Goal: Transaction & Acquisition: Purchase product/service

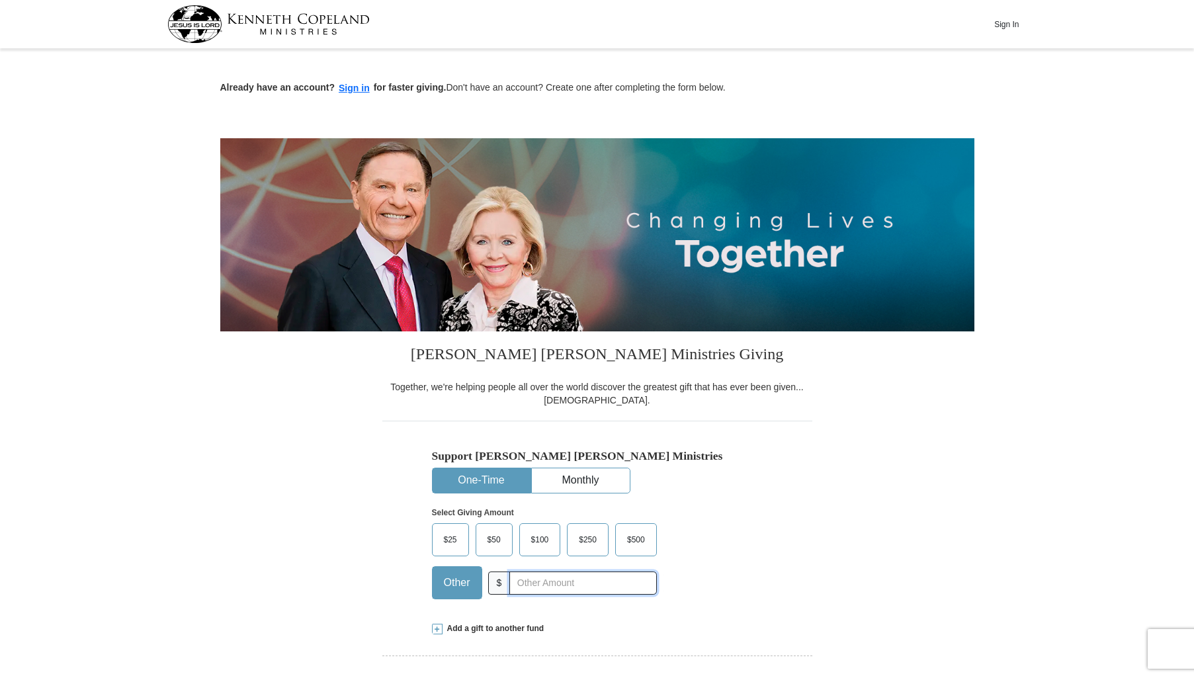
click at [645, 585] on input "text" at bounding box center [582, 582] width 147 height 23
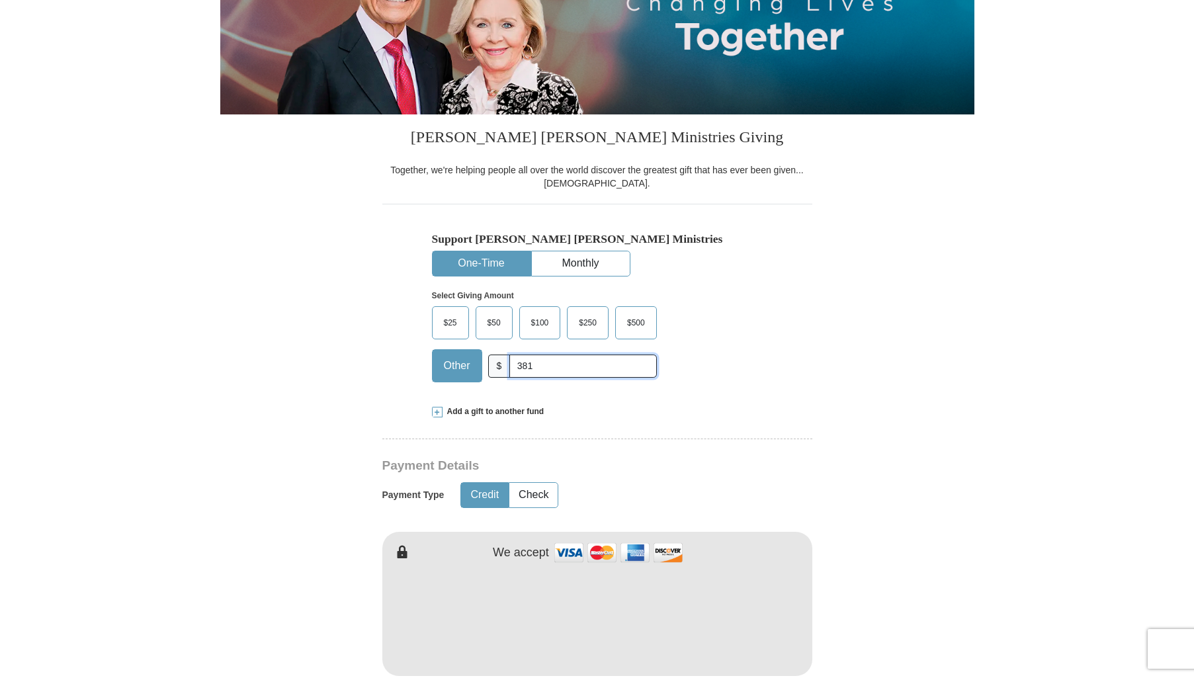
scroll to position [221, 0]
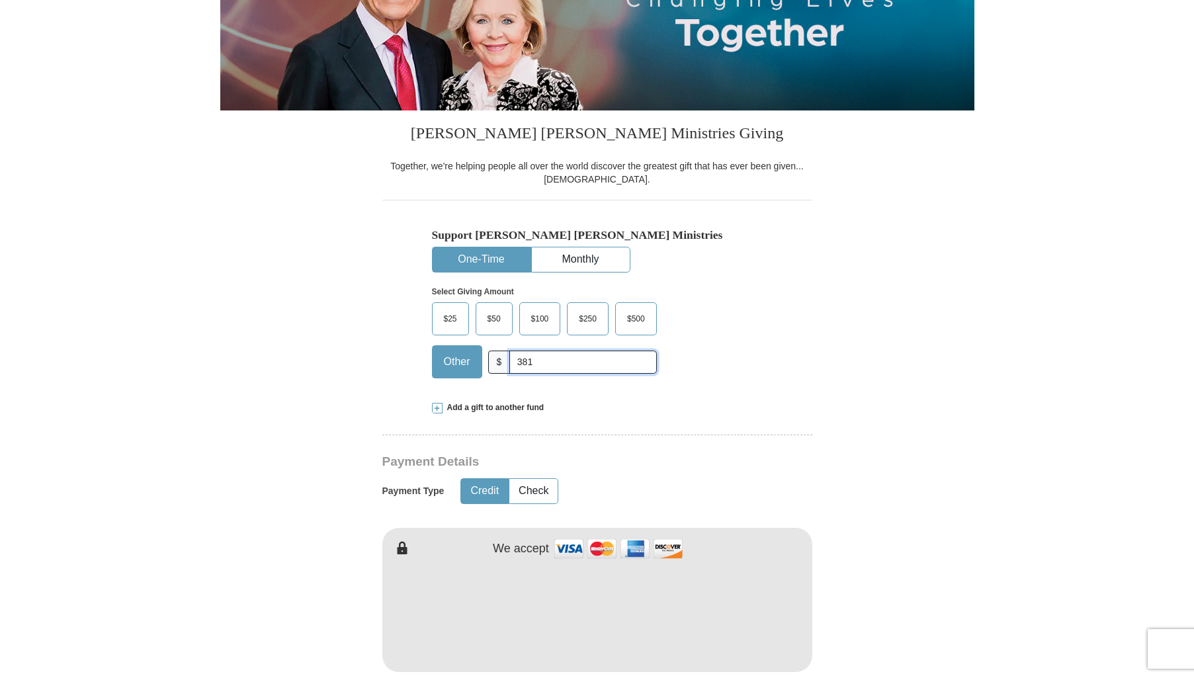
type input "381"
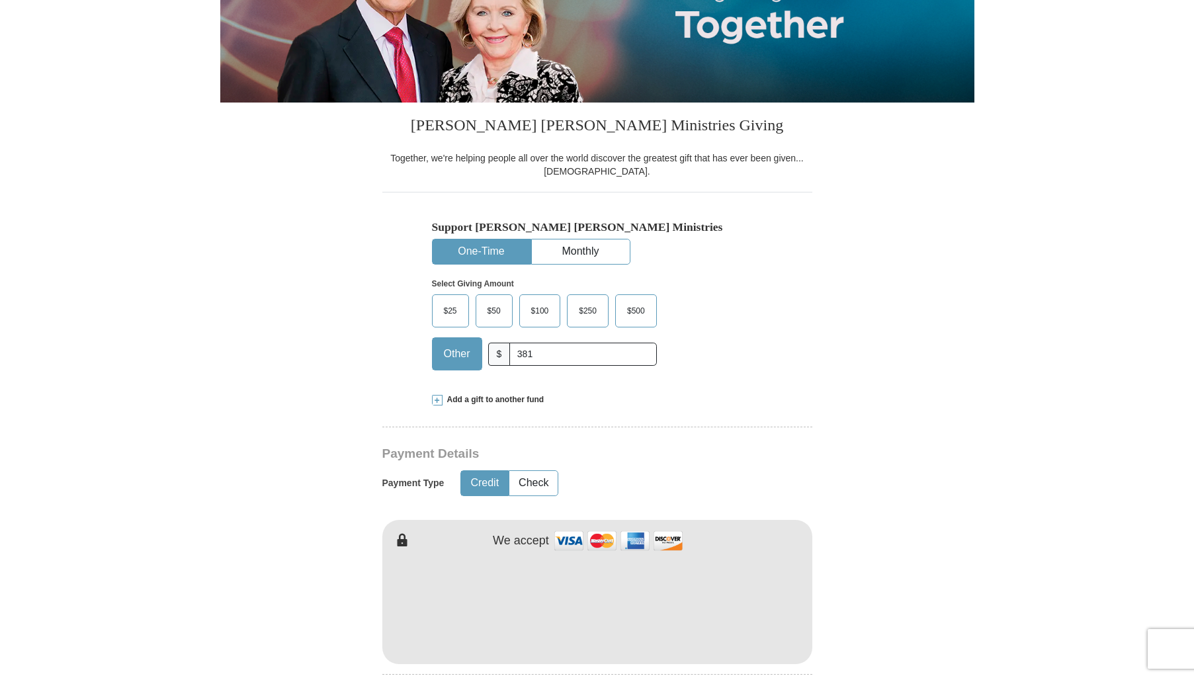
scroll to position [230, 0]
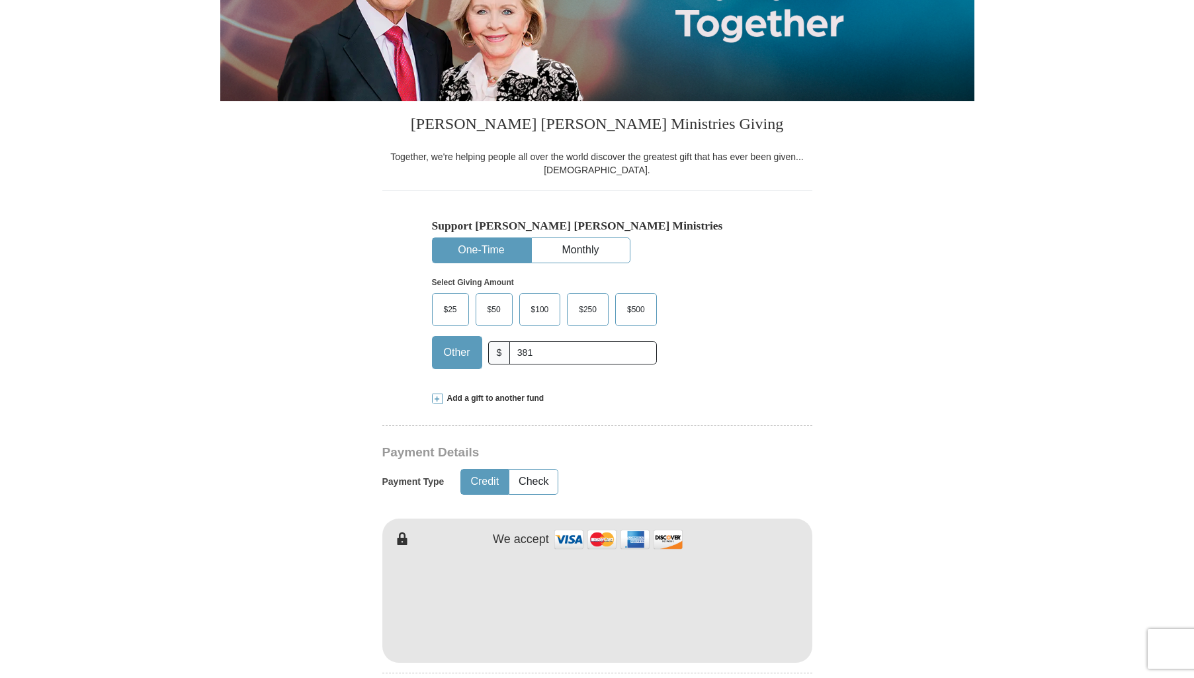
type input "[PERSON_NAME]"
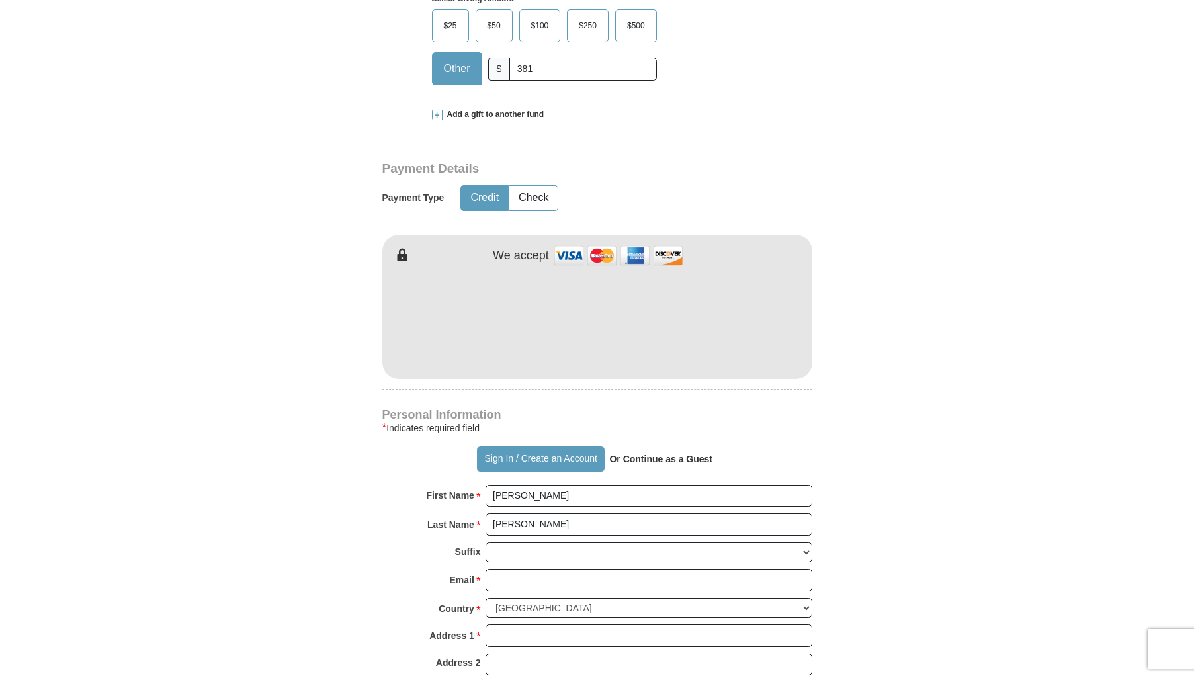
scroll to position [515, 0]
click at [681, 458] on strong "Or Continue as a Guest" at bounding box center [660, 458] width 103 height 11
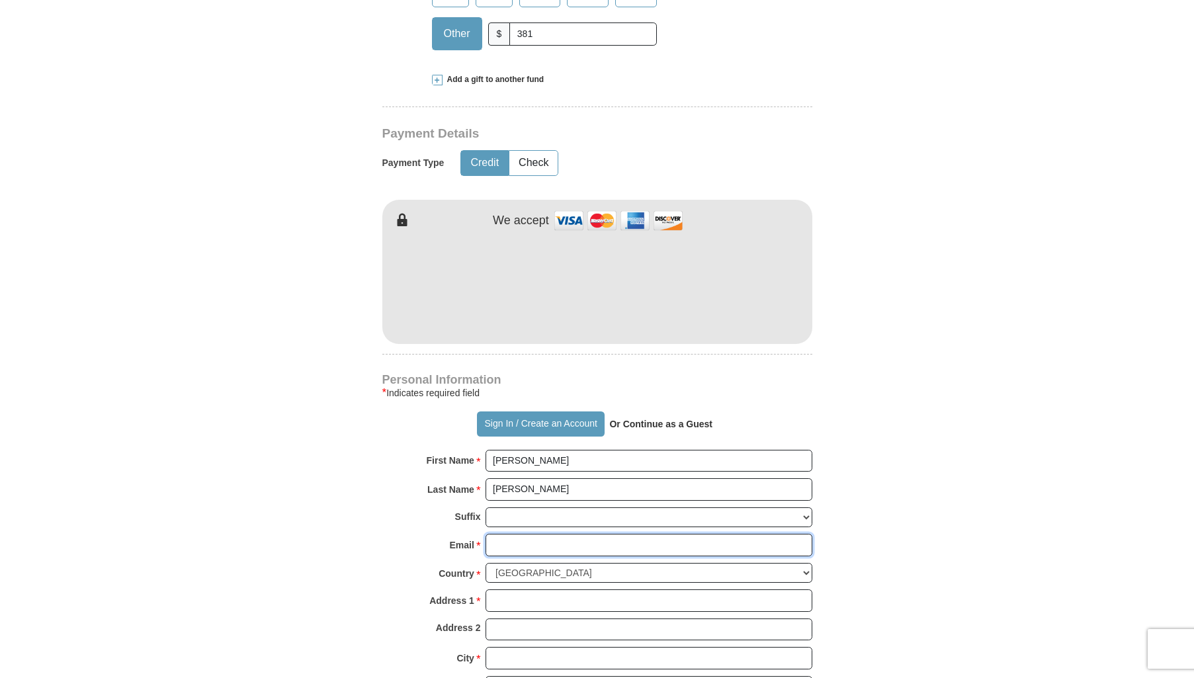
drag, startPoint x: 577, startPoint y: 542, endPoint x: 585, endPoint y: 546, distance: 9.2
click at [578, 542] on input "Email *" at bounding box center [648, 545] width 327 height 22
type input "[EMAIL_ADDRESS][DOMAIN_NAME]"
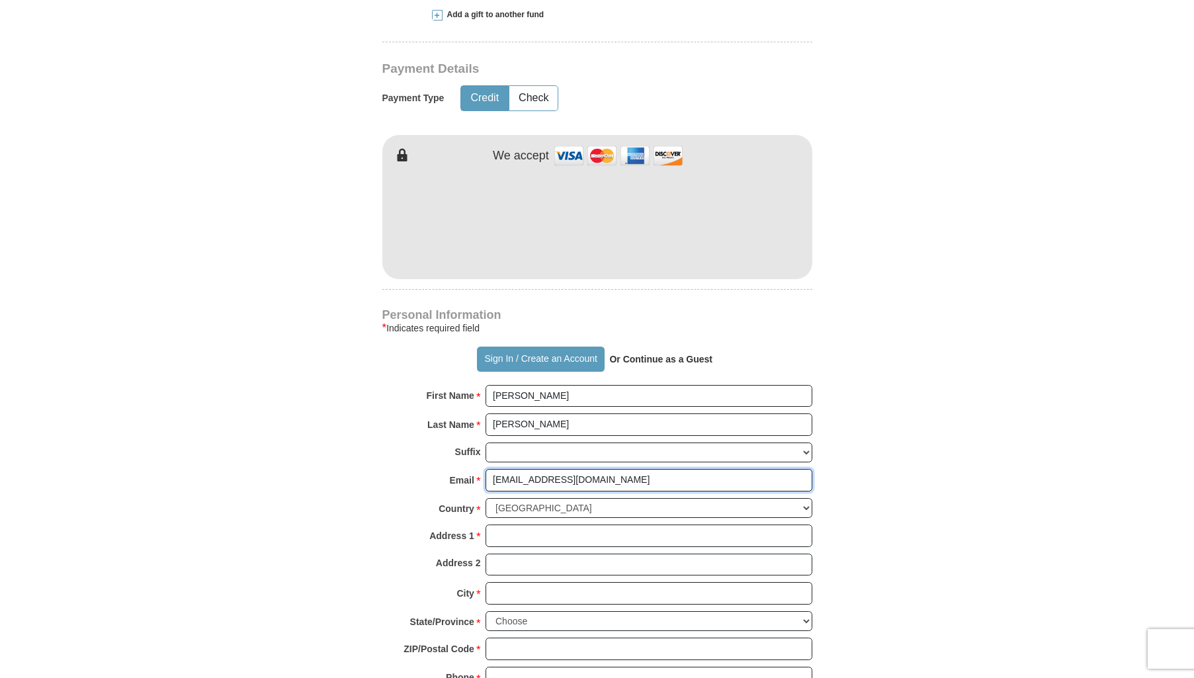
scroll to position [616, 0]
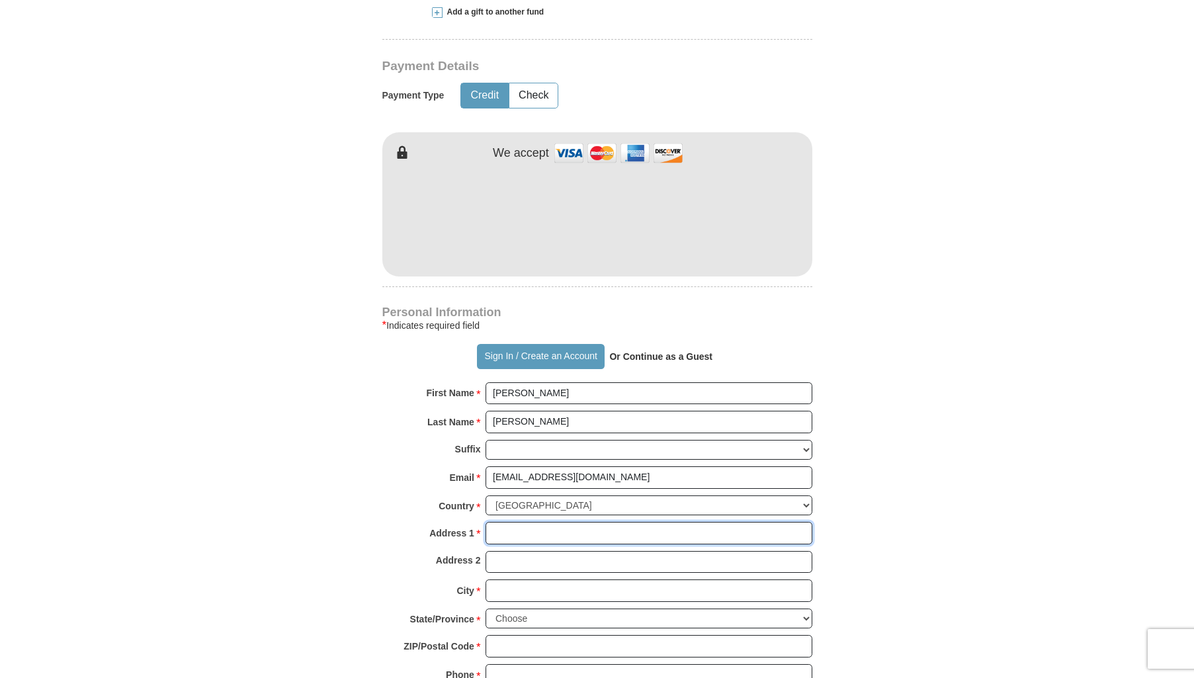
click at [657, 533] on input "Address 1 *" at bounding box center [648, 533] width 327 height 22
type input "no paper mail please"
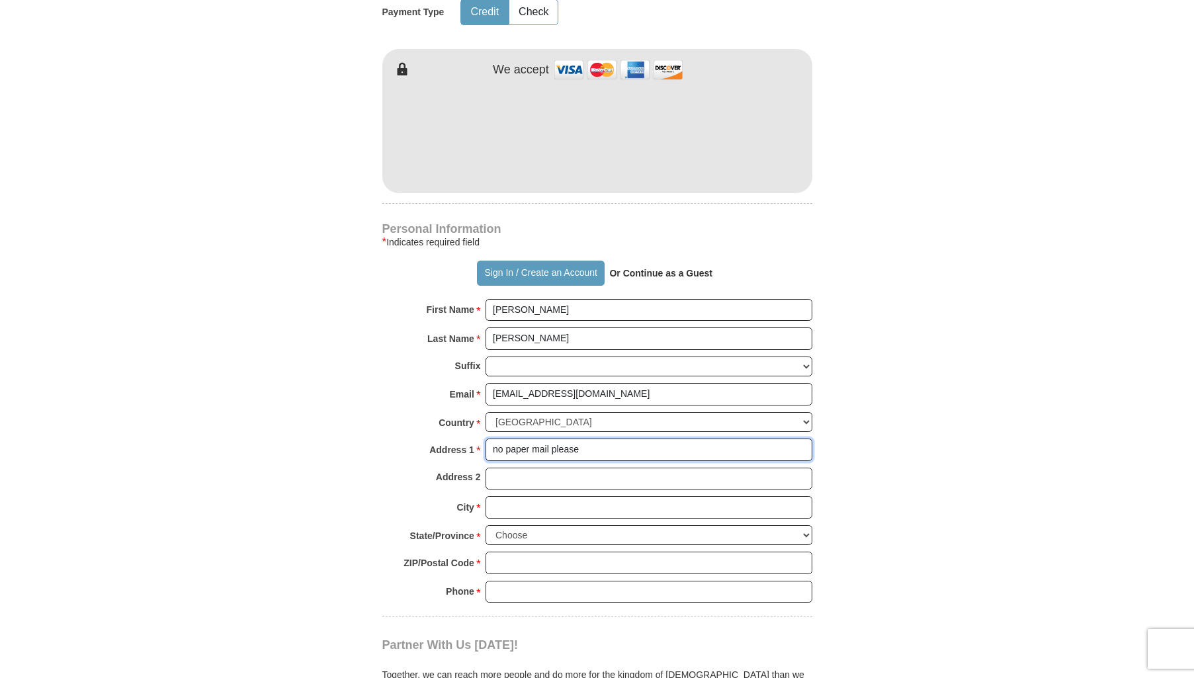
scroll to position [702, 0]
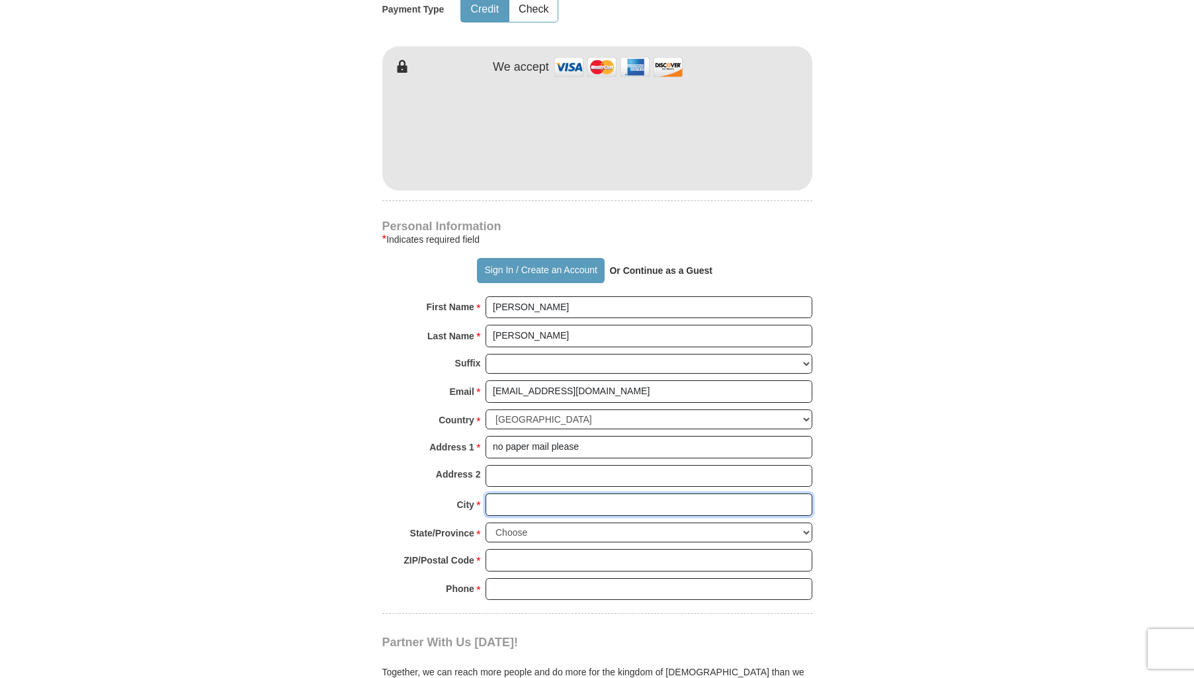
click at [531, 504] on input "City *" at bounding box center [648, 504] width 327 height 22
type input "Napa"
click at [806, 532] on select "Choose Alabama Alaska American Samoa Arizona Arkansas Armed Forces Americas Arm…" at bounding box center [648, 532] width 327 height 21
select select "CA"
click at [485, 522] on select "Choose Alabama Alaska American Samoa Arizona Arkansas Armed Forces Americas Arm…" at bounding box center [648, 532] width 327 height 21
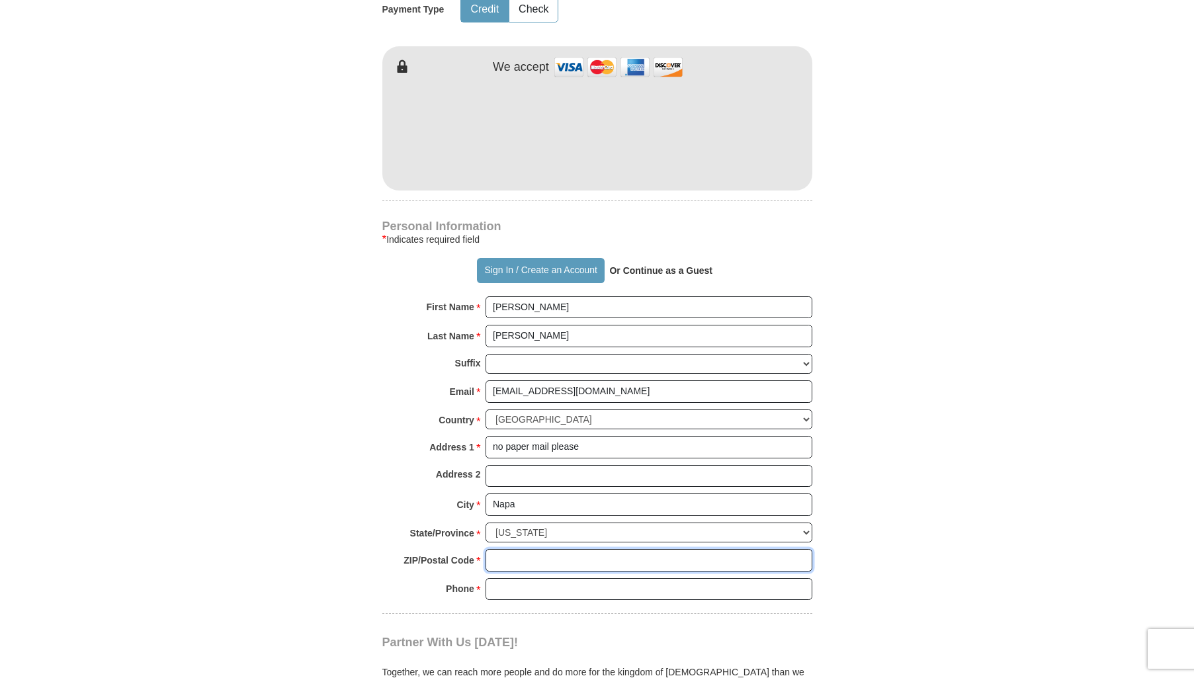
click at [724, 565] on input "ZIP/Postal Code *" at bounding box center [648, 560] width 327 height 22
type input "94558"
click at [567, 593] on input "Phone * *" at bounding box center [648, 589] width 327 height 22
type input "7072528243"
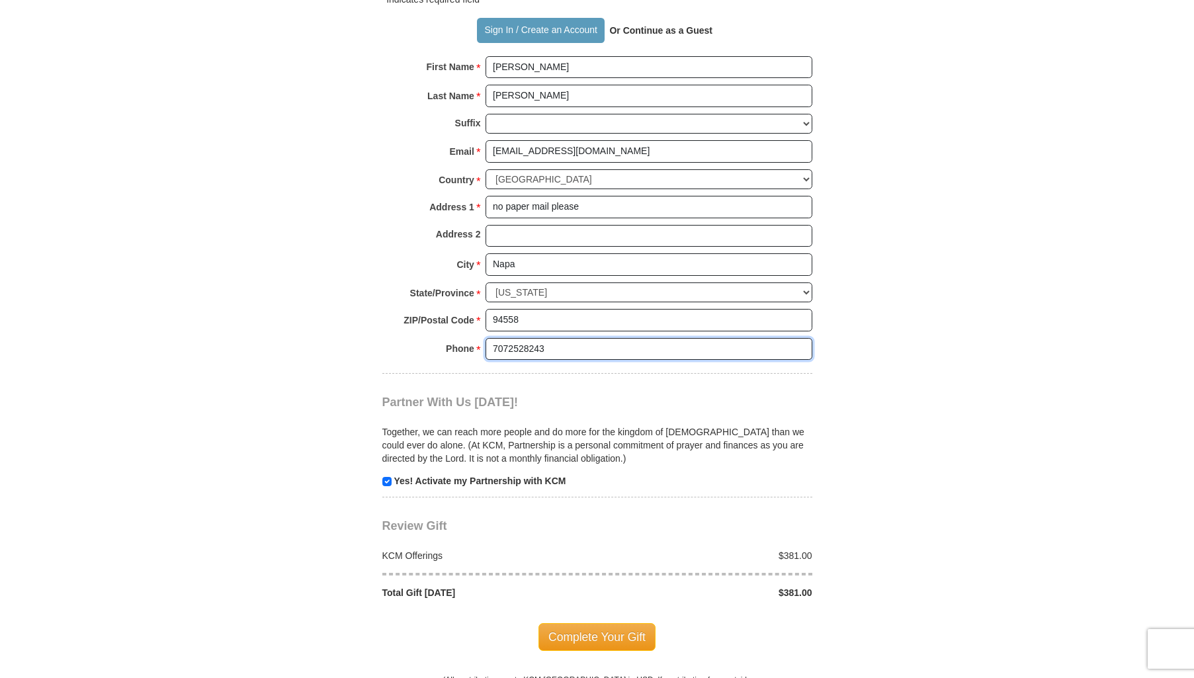
scroll to position [949, 0]
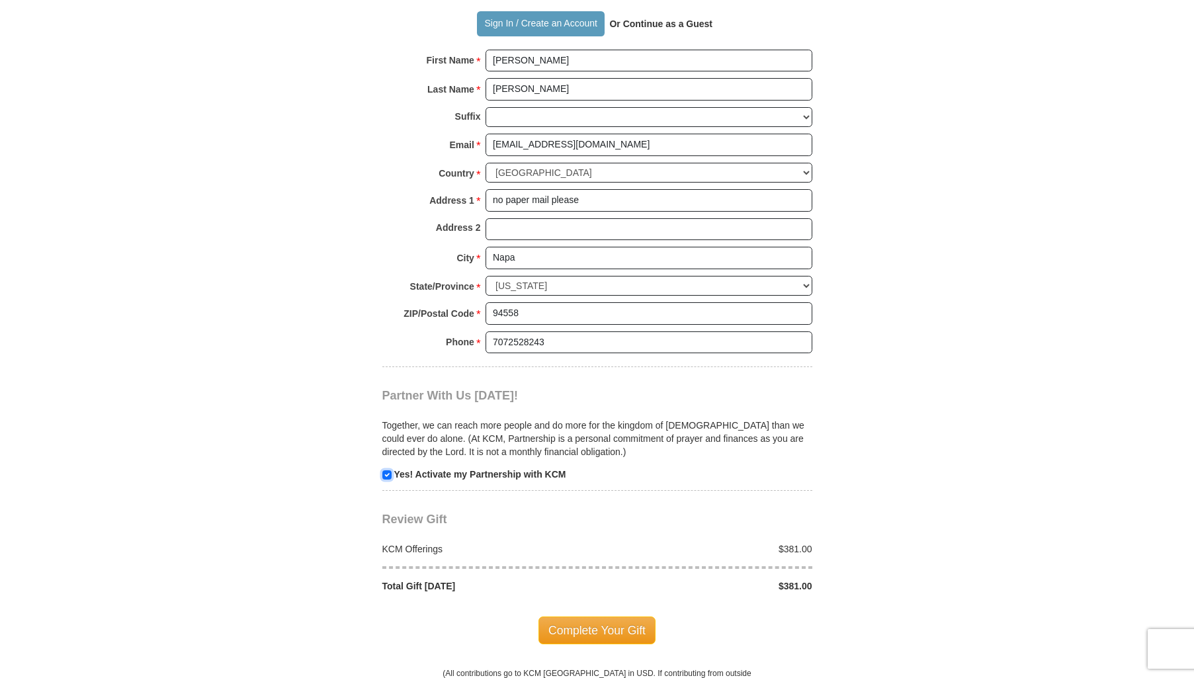
click at [386, 475] on input "checkbox" at bounding box center [386, 474] width 9 height 9
checkbox input "false"
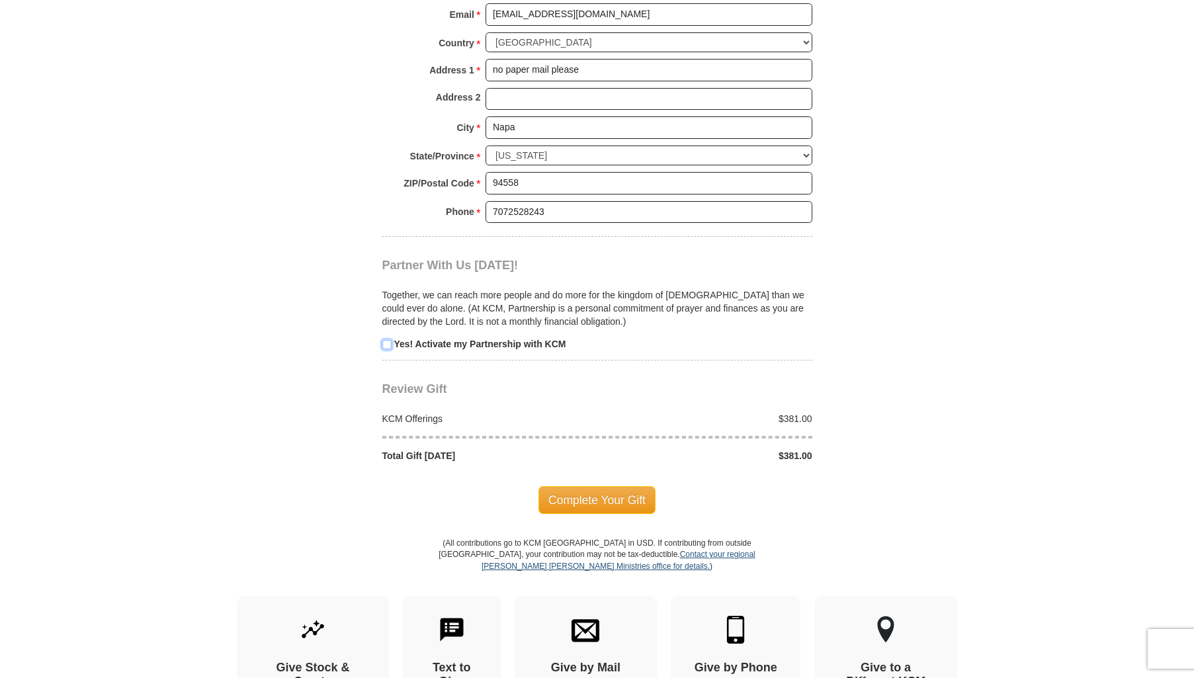
scroll to position [1083, 0]
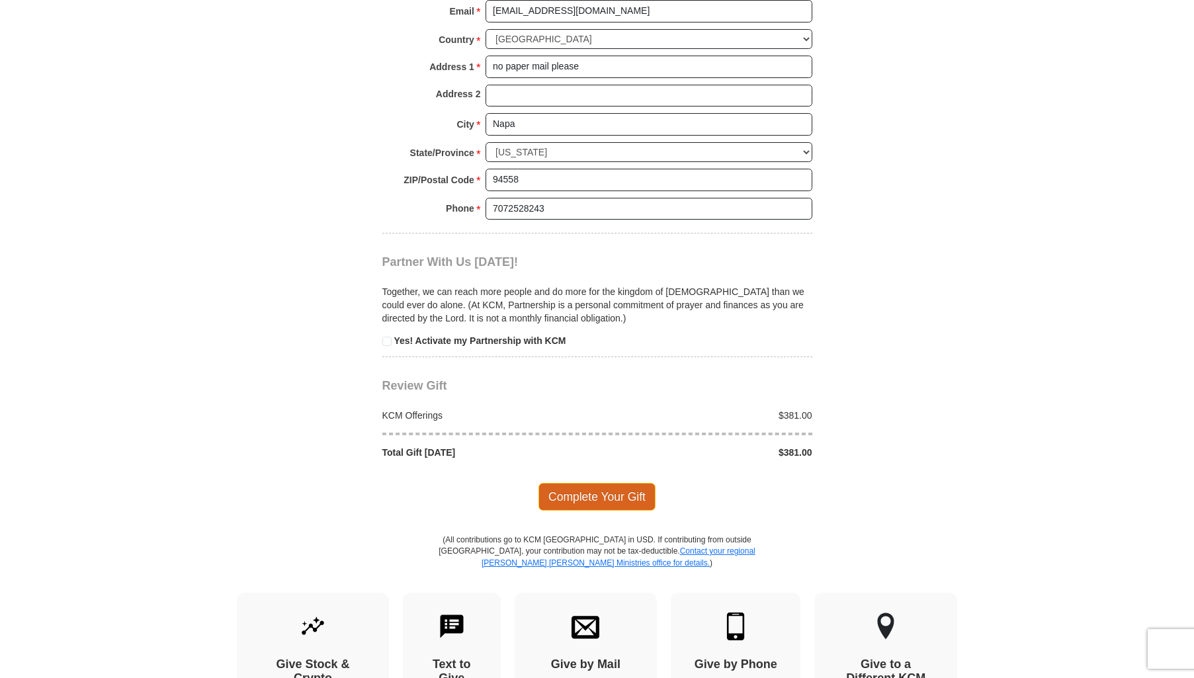
click at [613, 496] on span "Complete Your Gift" at bounding box center [596, 497] width 117 height 28
